Goal: Task Accomplishment & Management: Use online tool/utility

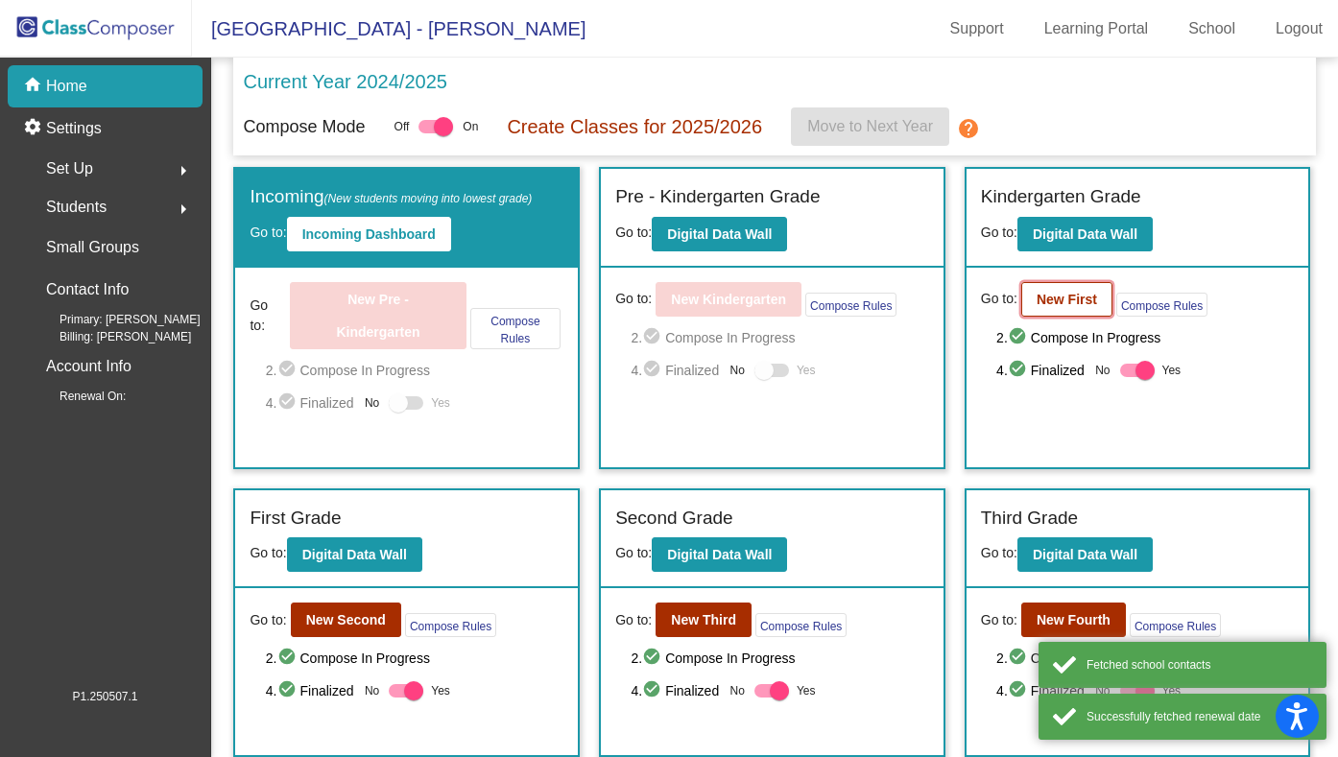
click at [1034, 314] on button "New First" at bounding box center [1066, 299] width 91 height 35
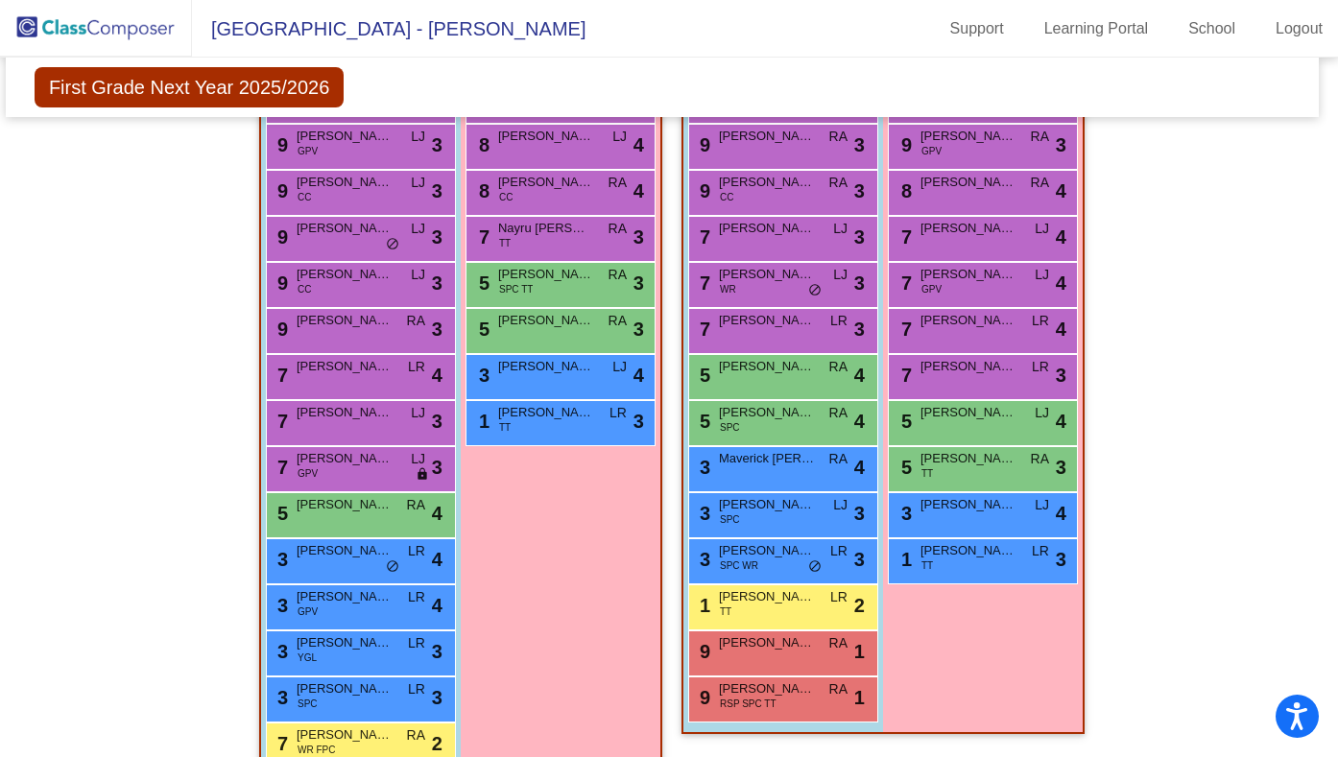
scroll to position [709, 7]
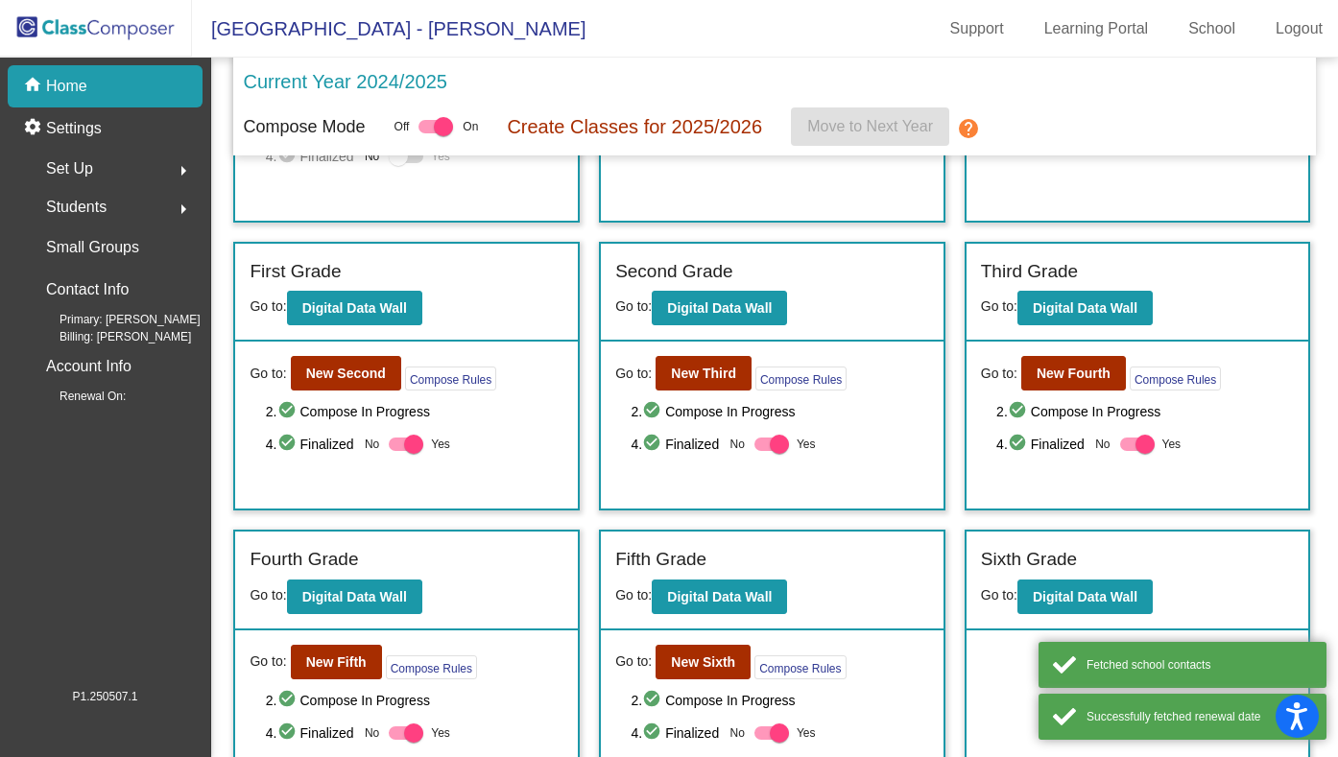
scroll to position [289, 0]
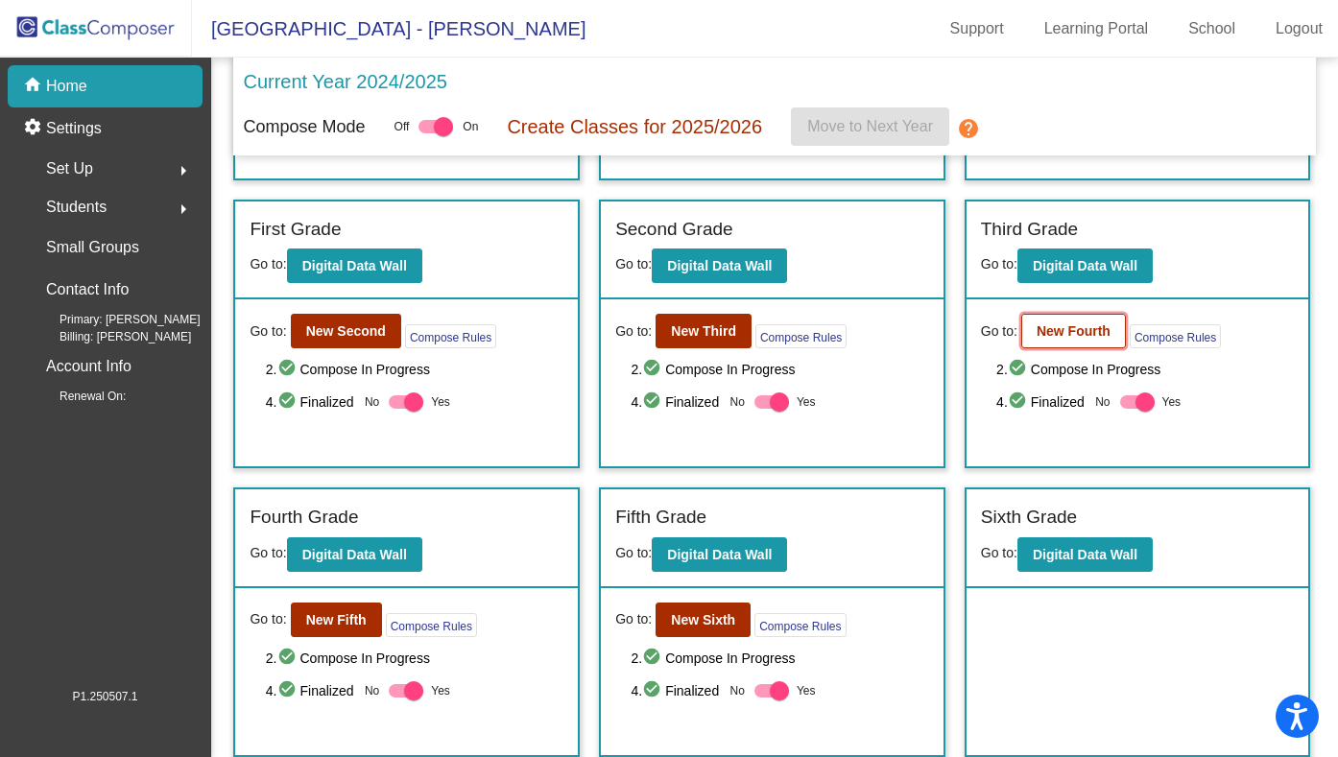
click at [1081, 323] on b "New Fourth" at bounding box center [1073, 330] width 74 height 15
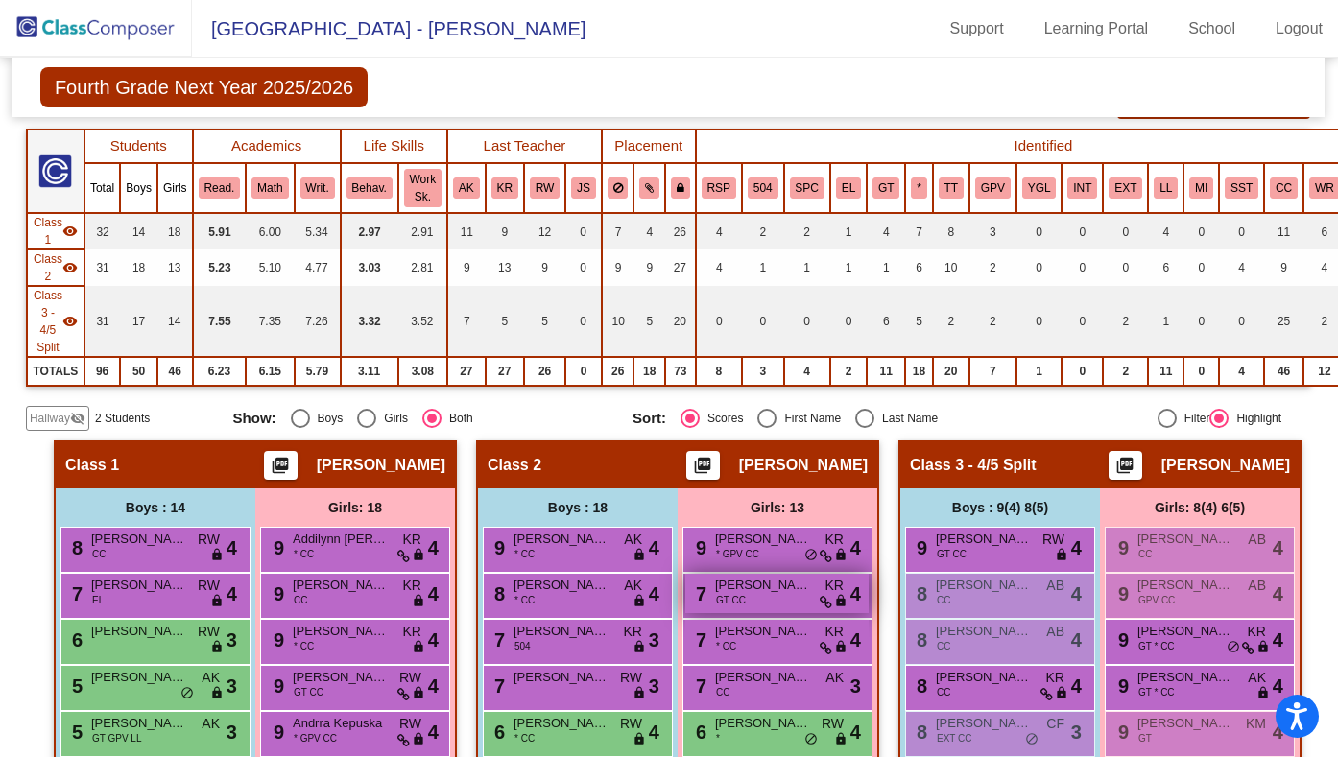
scroll to position [232, 8]
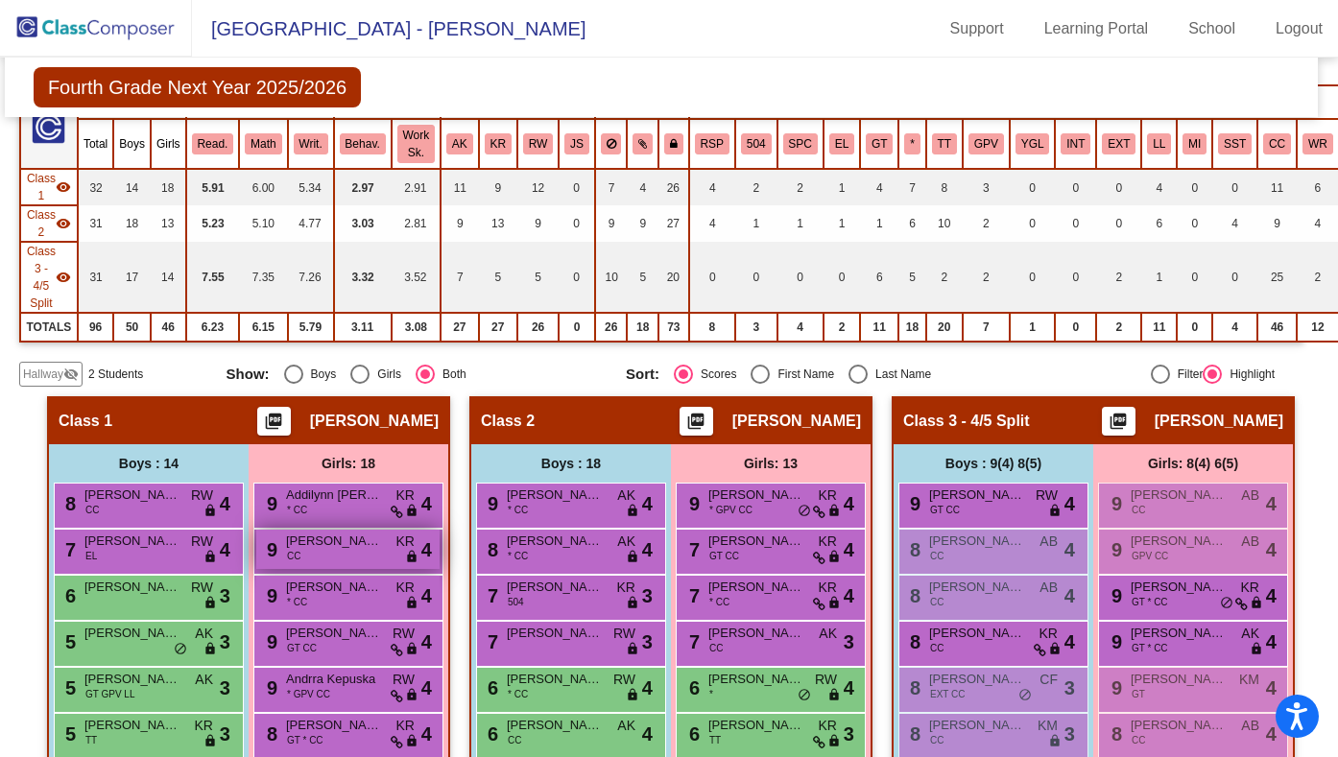
click at [314, 552] on div "9 Remi Morgan CC KR lock do_not_disturb_alt 4" at bounding box center [347, 549] width 183 height 39
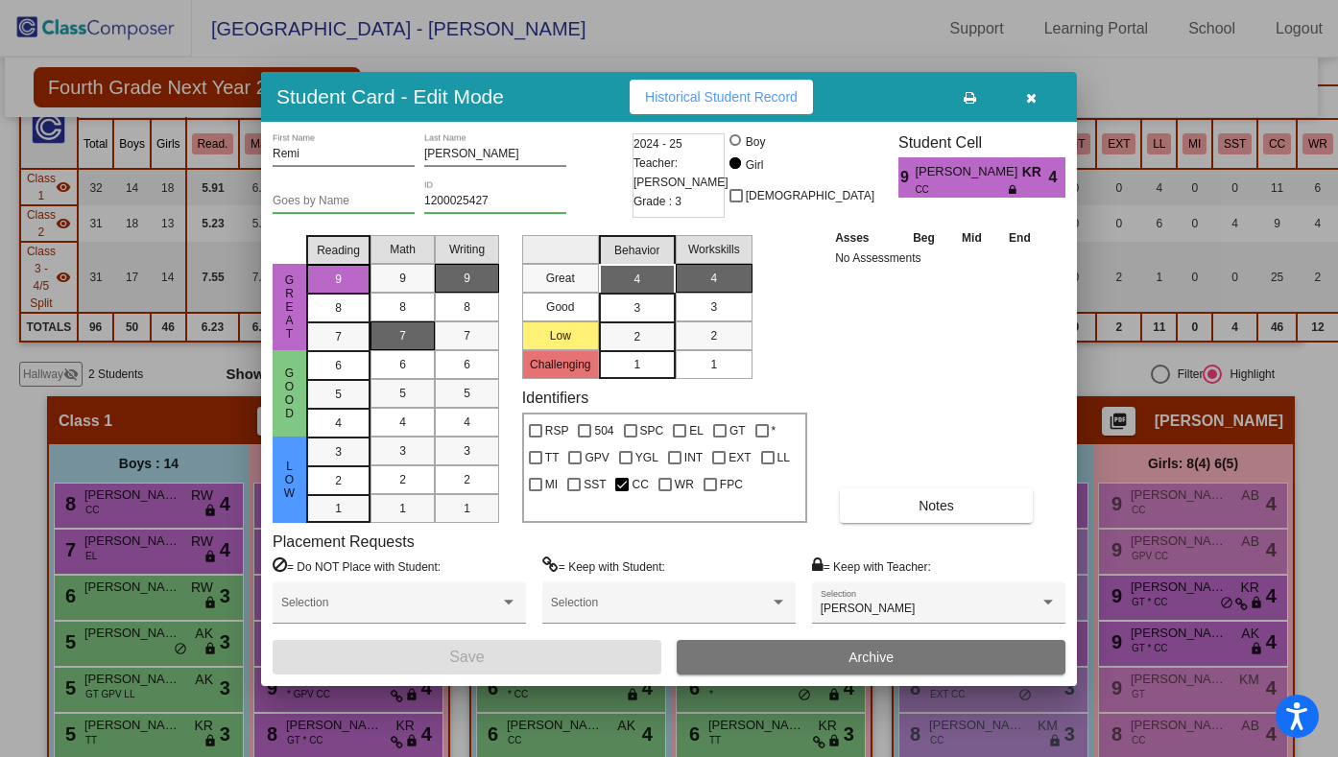
scroll to position [0, 0]
click at [1038, 101] on button "button" at bounding box center [1030, 97] width 61 height 35
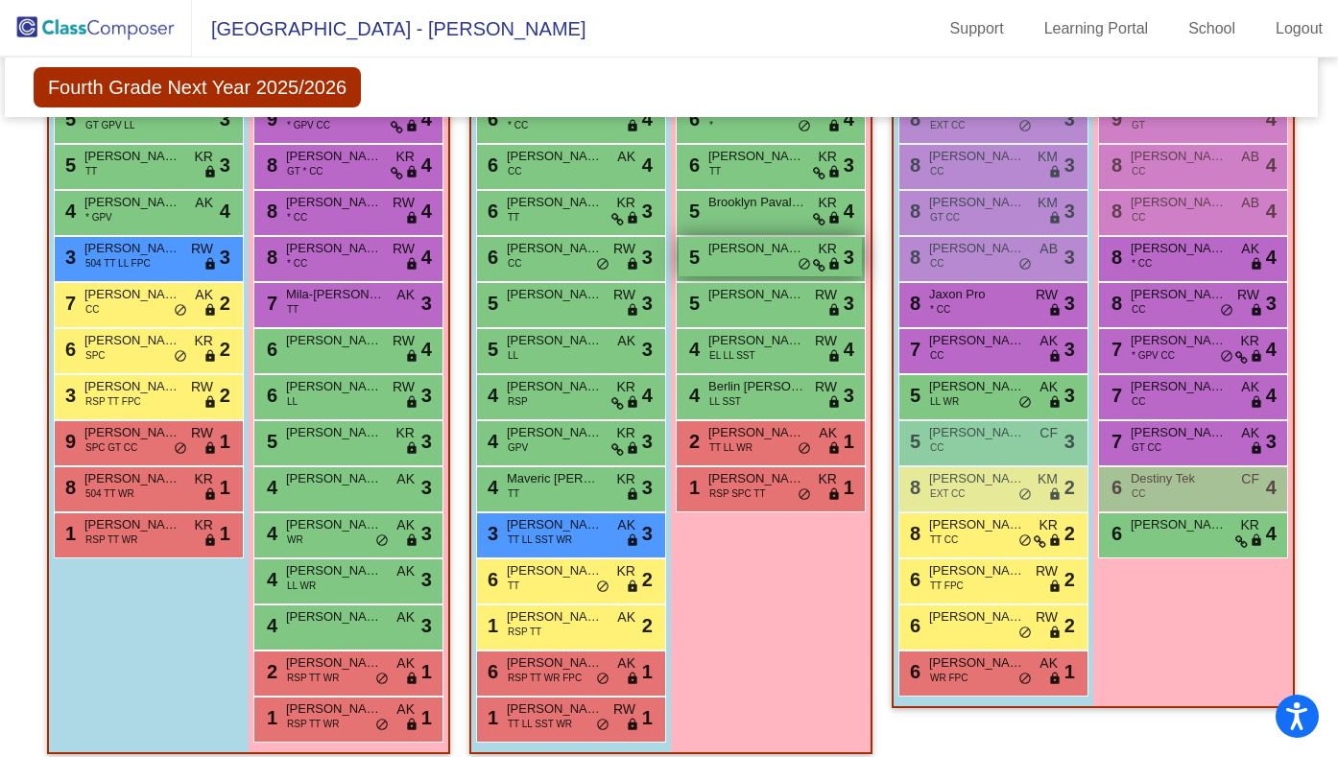
scroll to position [817, 8]
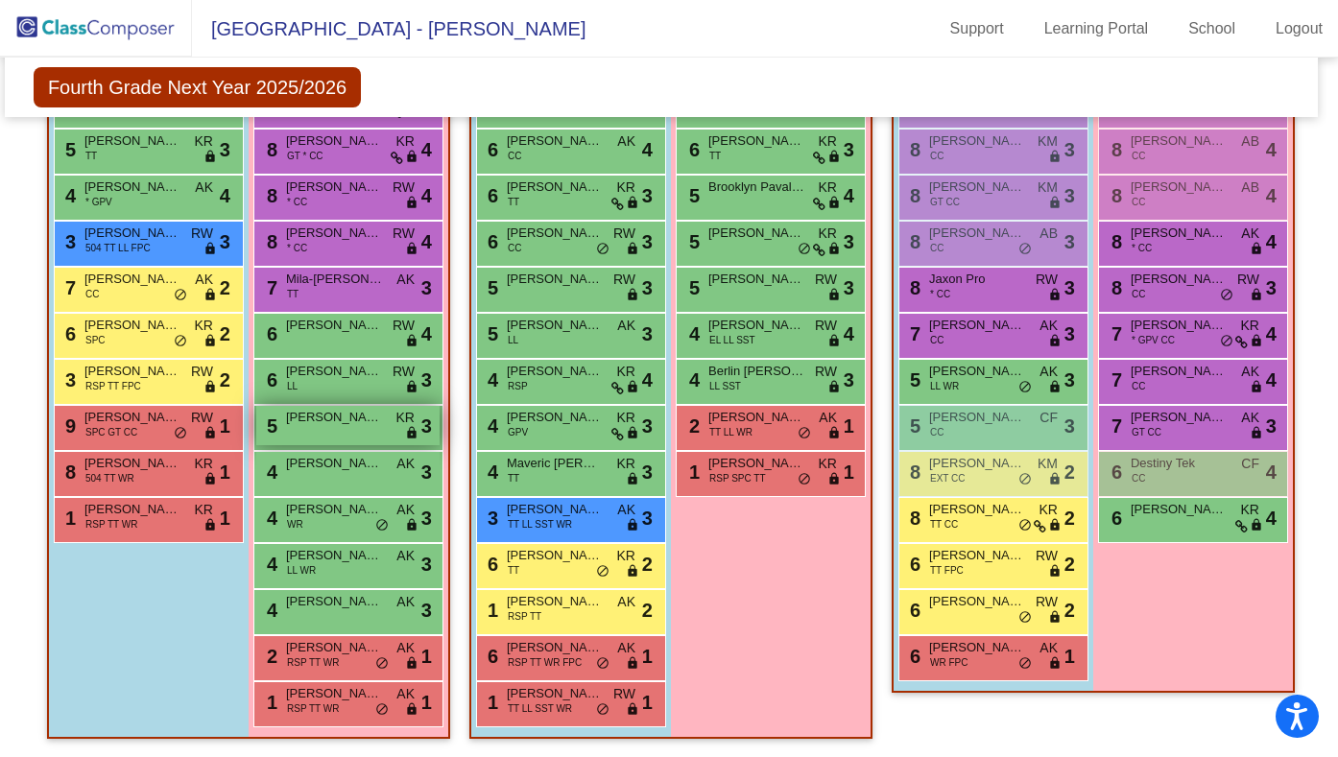
click at [314, 436] on div "5 Mahina Diaz KR lock do_not_disturb_alt 3" at bounding box center [347, 425] width 183 height 39
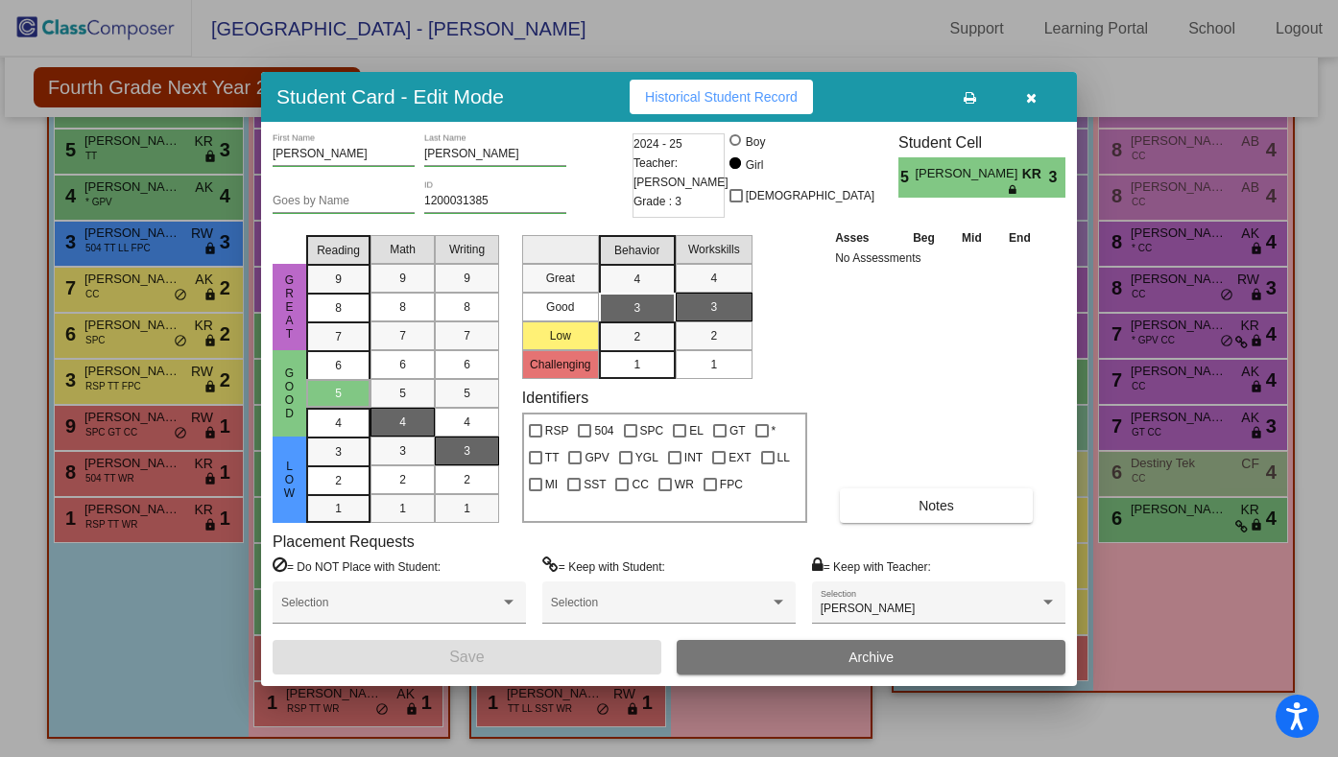
click at [1032, 99] on icon "button" at bounding box center [1031, 97] width 11 height 13
